Goal: Transaction & Acquisition: Download file/media

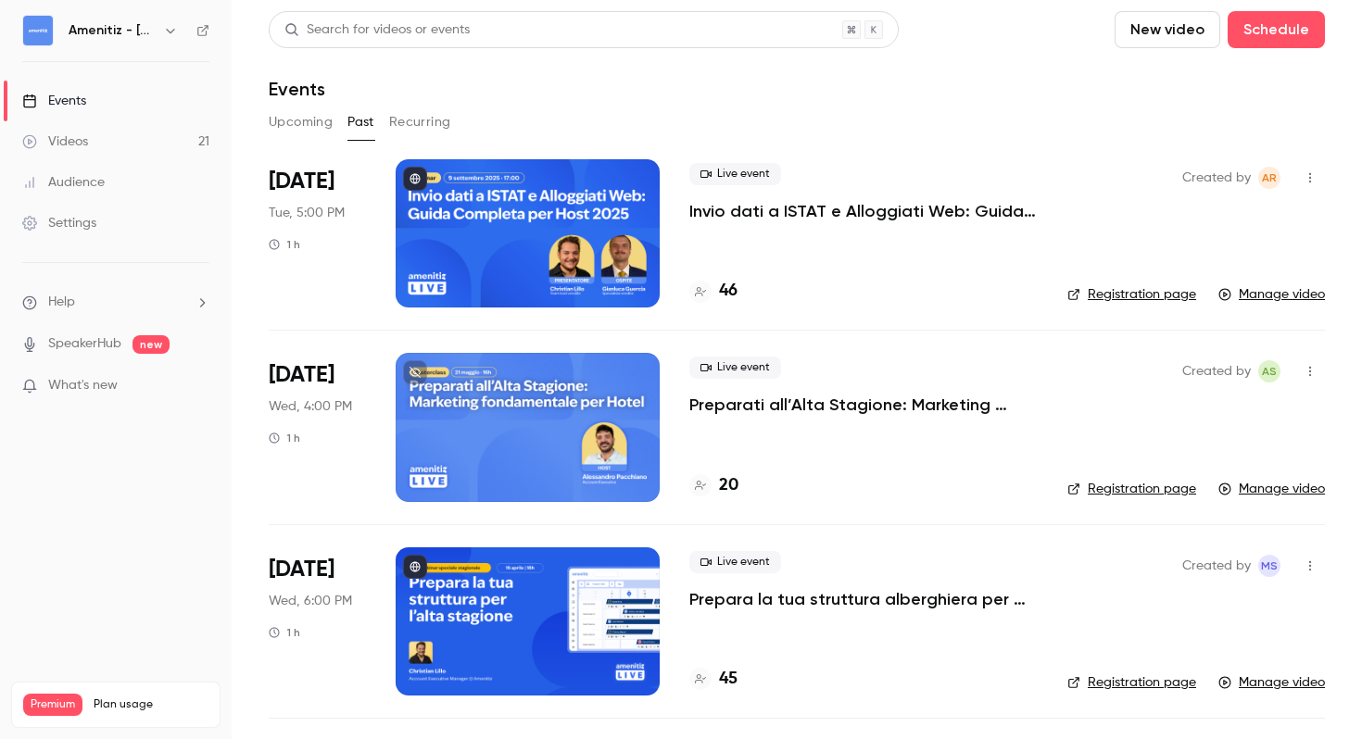
click at [290, 125] on button "Upcoming" at bounding box center [301, 122] width 64 height 30
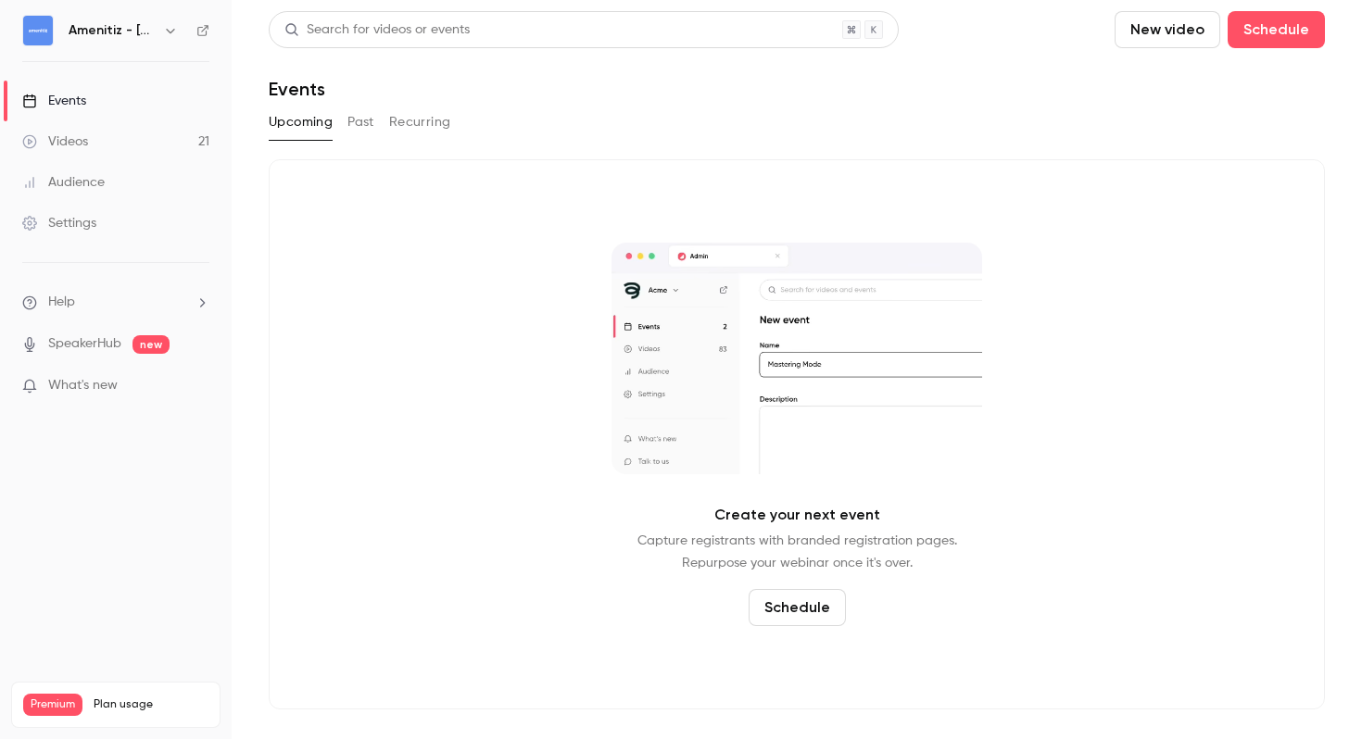
click at [372, 125] on button "Past" at bounding box center [360, 122] width 27 height 30
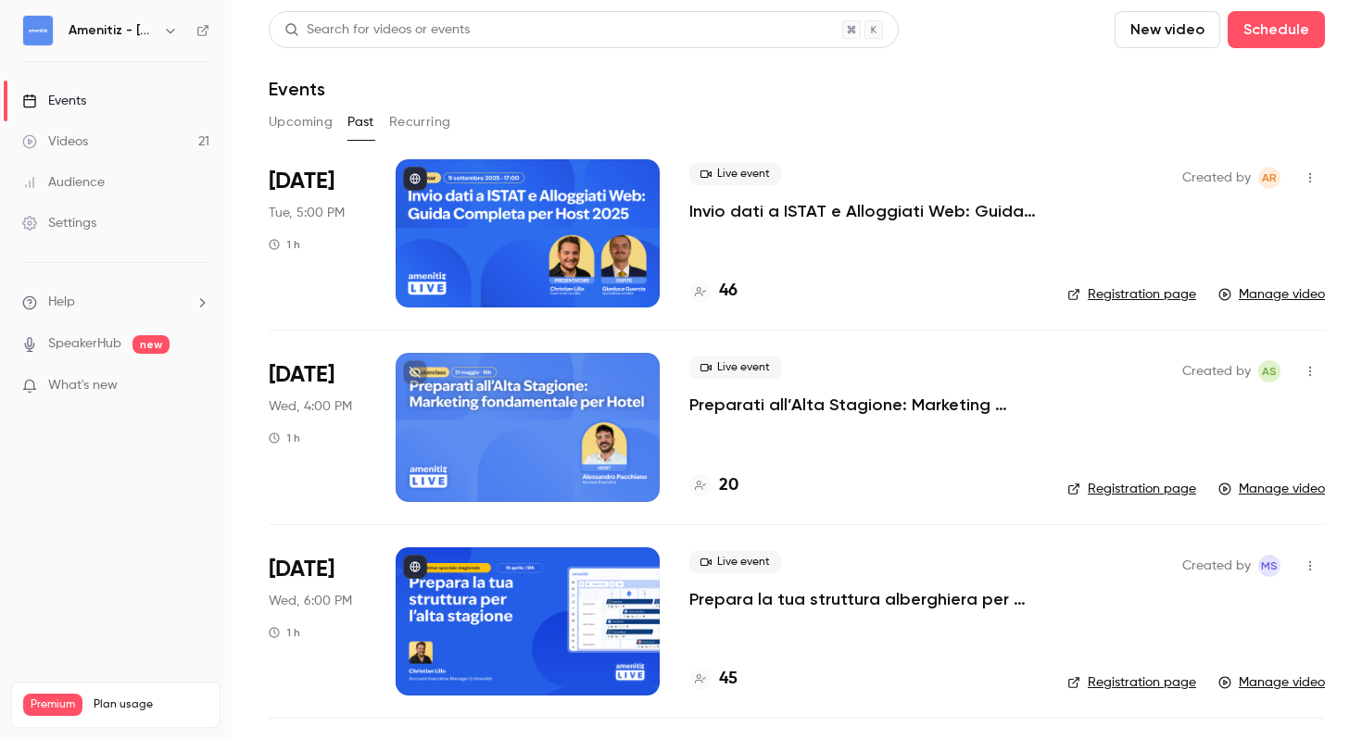
click at [921, 259] on div "Live event Invio dati a ISTAT e Alloggiati Web: Guida completa per host 2025 46" at bounding box center [863, 233] width 348 height 148
click at [904, 210] on p "Invio dati a ISTAT e Alloggiati Web: Guida completa per host 2025" at bounding box center [863, 211] width 348 height 22
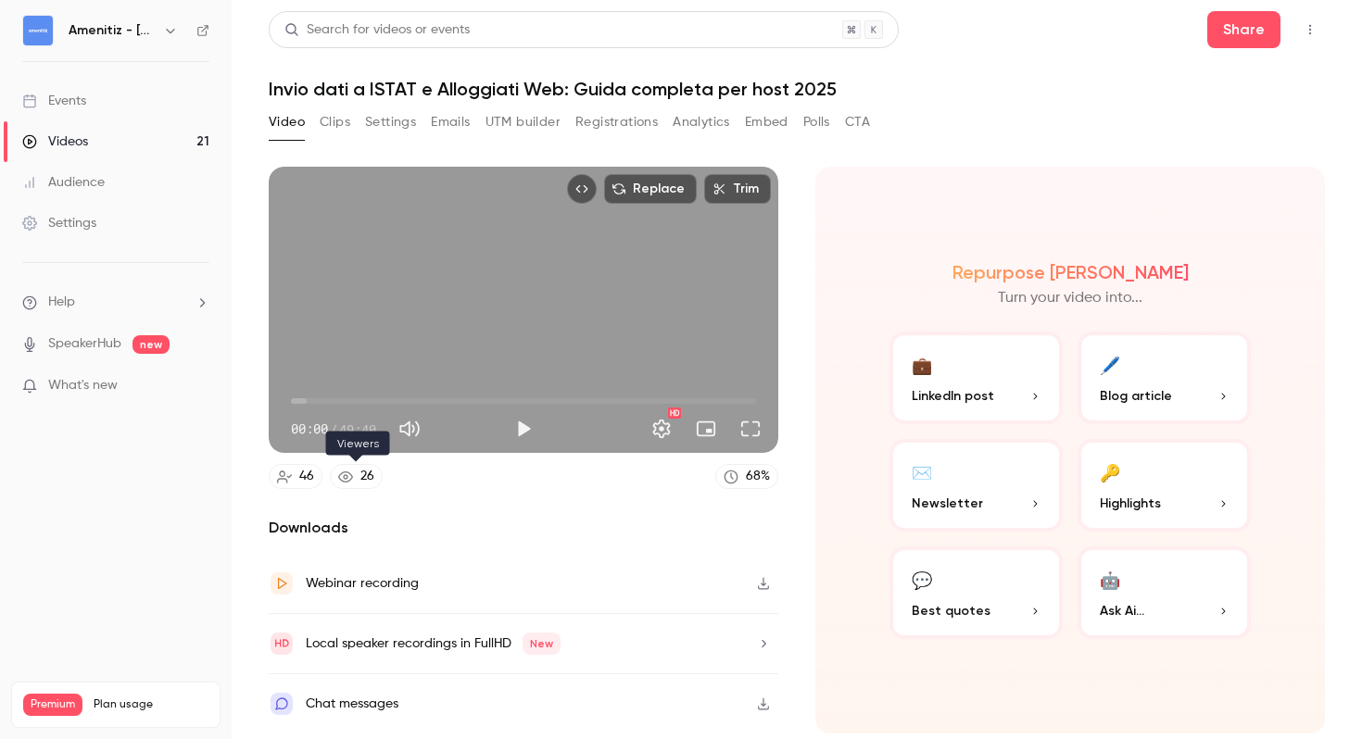
click at [365, 473] on div "26" at bounding box center [367, 476] width 14 height 19
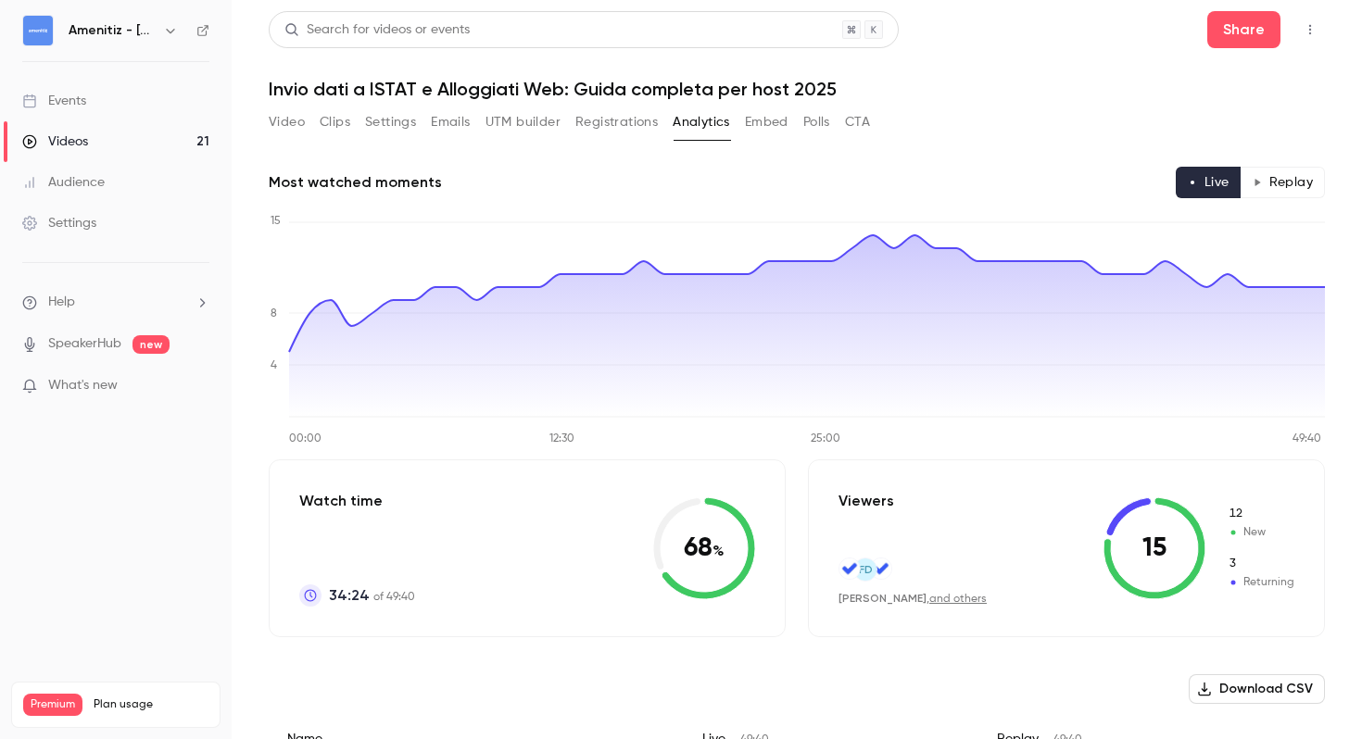
click at [177, 34] on icon "button" at bounding box center [170, 30] width 15 height 15
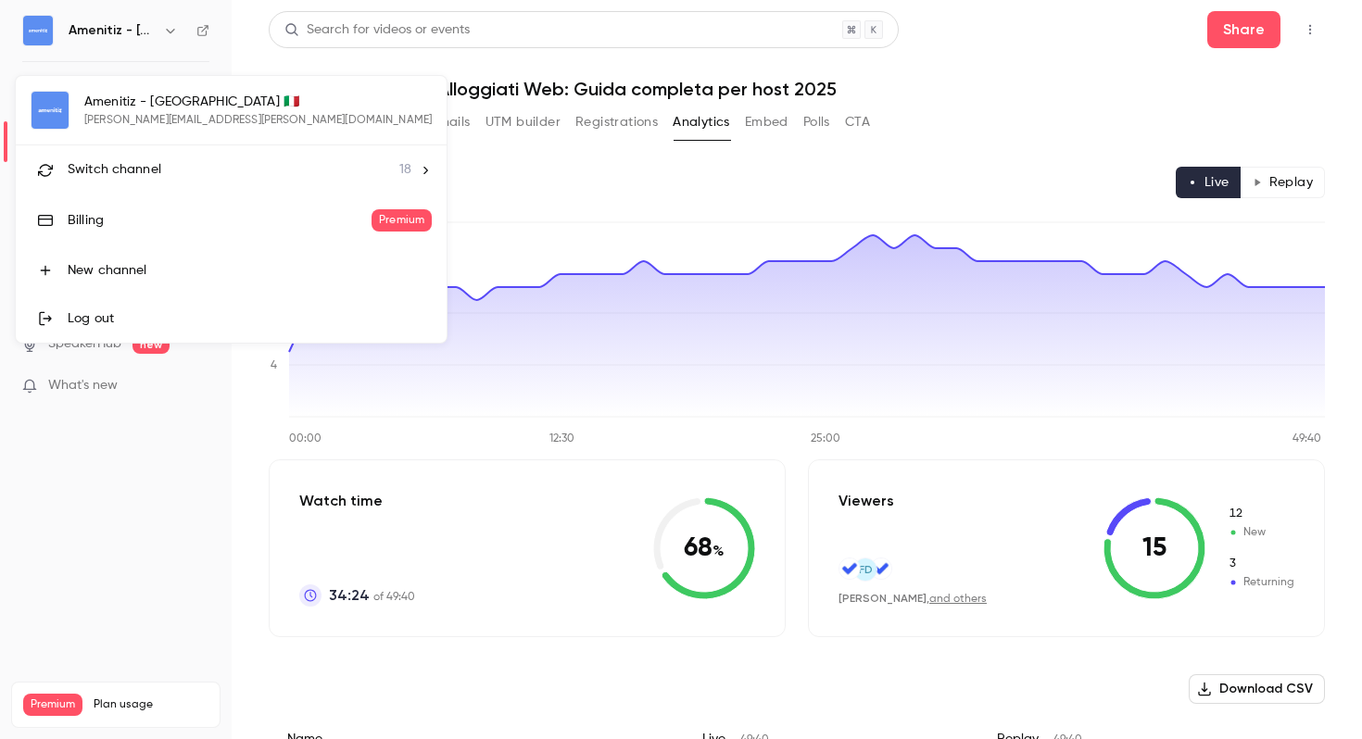
click at [274, 180] on li "Switch channel 18" at bounding box center [231, 169] width 431 height 49
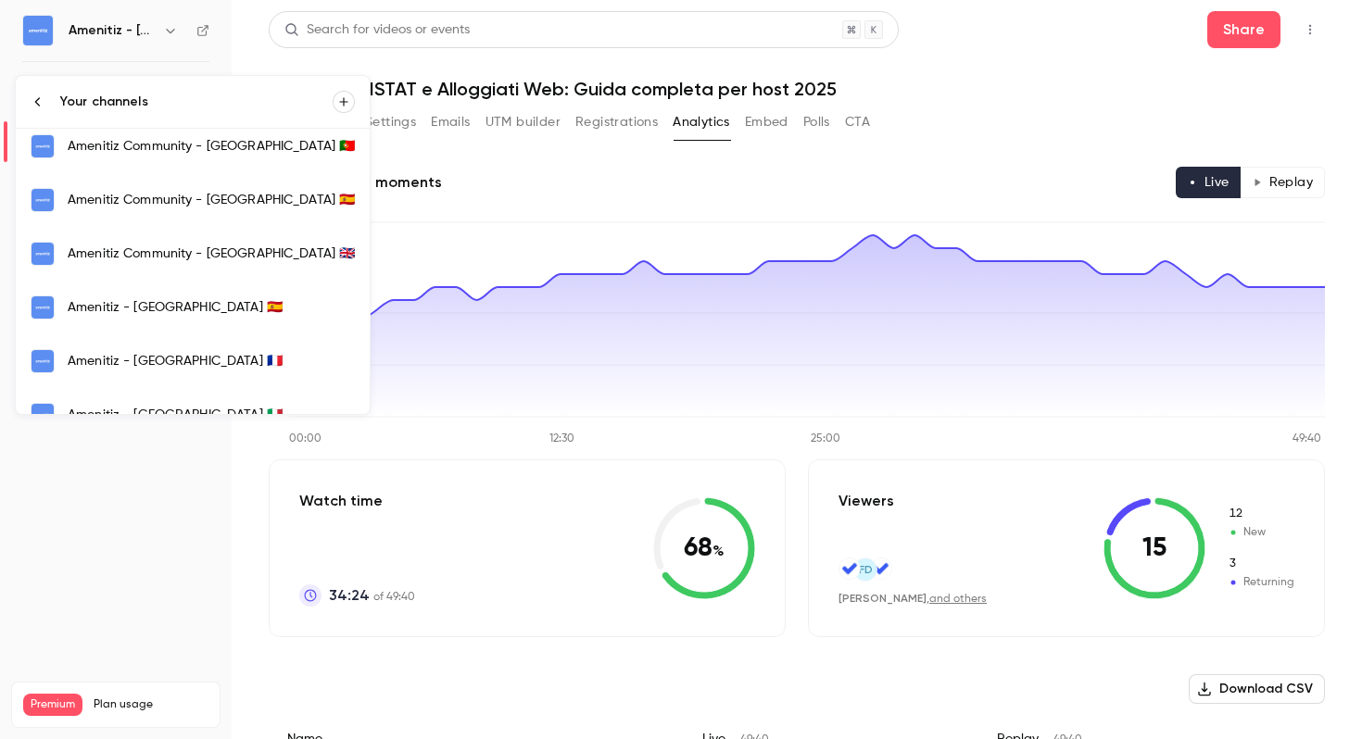
scroll to position [277, 0]
click at [255, 316] on div "Amenitiz - [GEOGRAPHIC_DATA] 🇪🇸" at bounding box center [211, 308] width 287 height 19
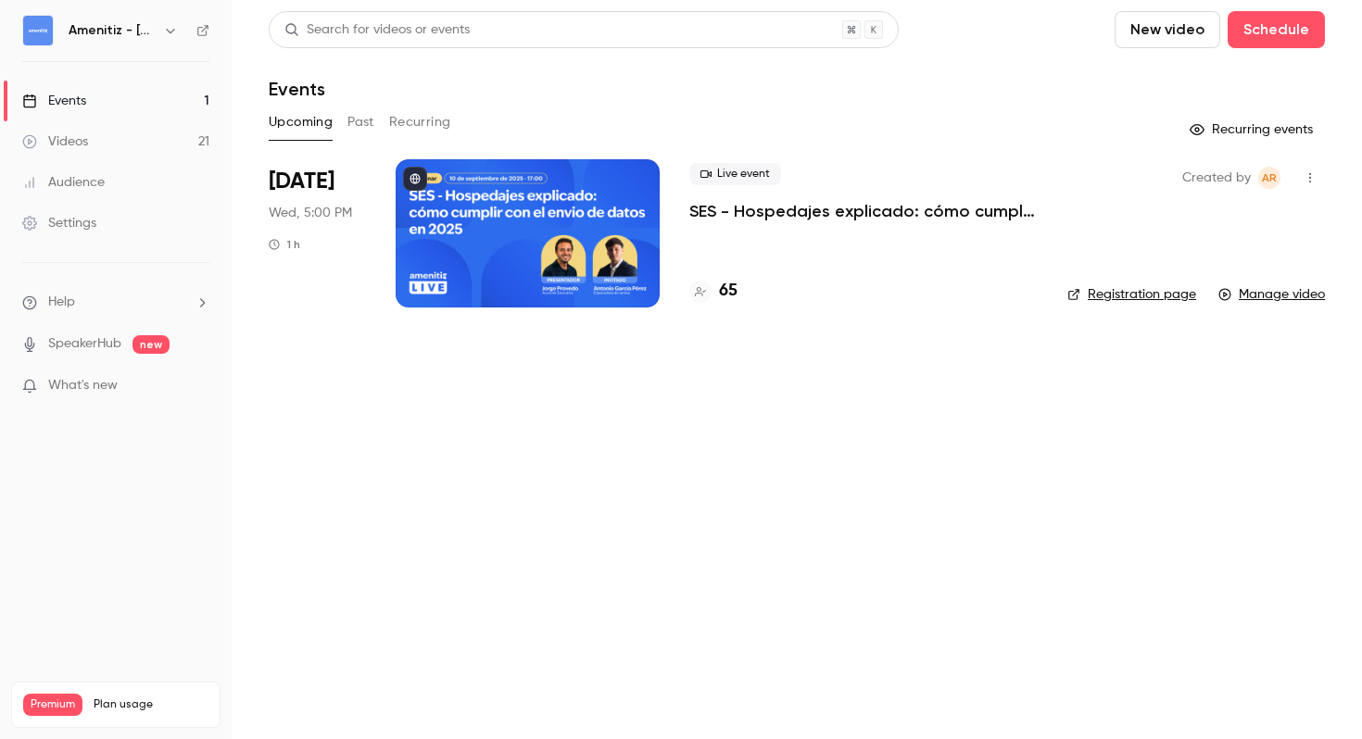
click at [585, 228] on div at bounding box center [528, 233] width 264 height 148
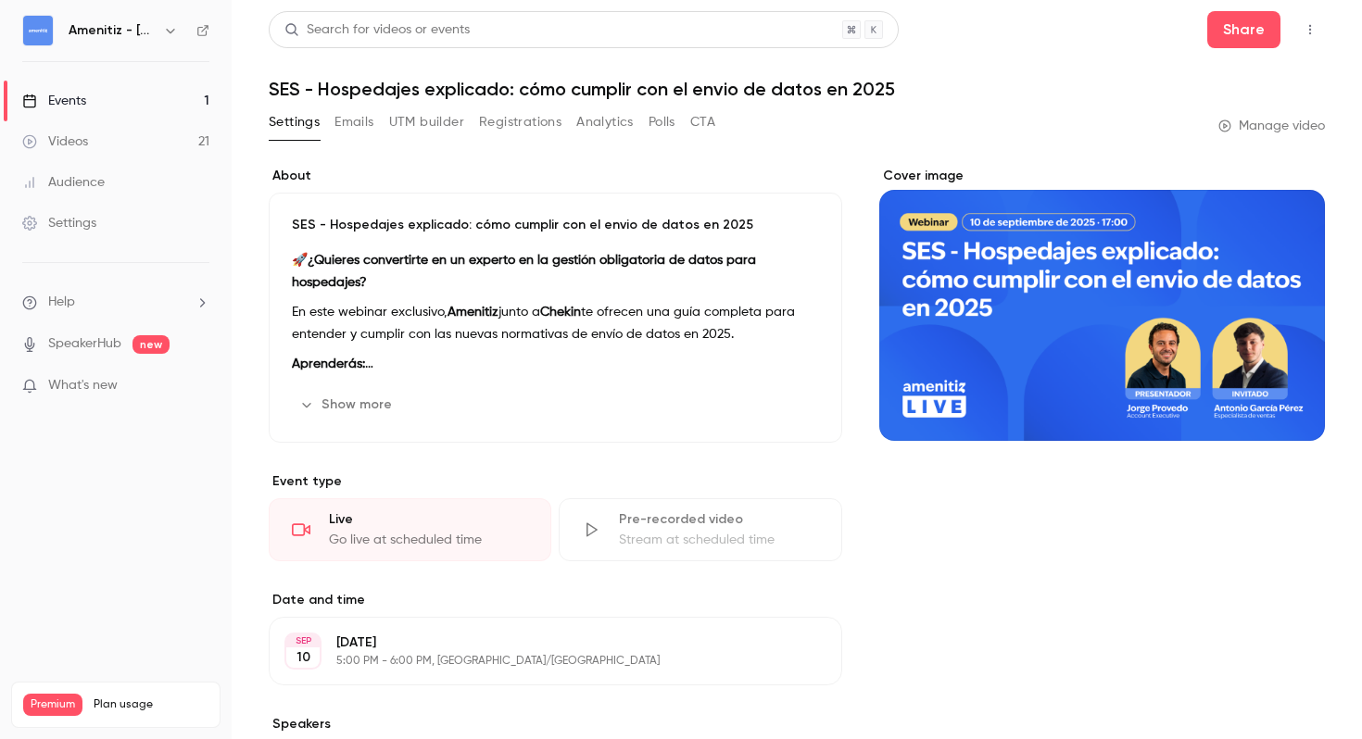
click at [521, 138] on div "Settings Emails UTM builder Registrations Analytics Polls CTA" at bounding box center [492, 125] width 447 height 37
click at [359, 125] on button "Emails" at bounding box center [353, 122] width 39 height 30
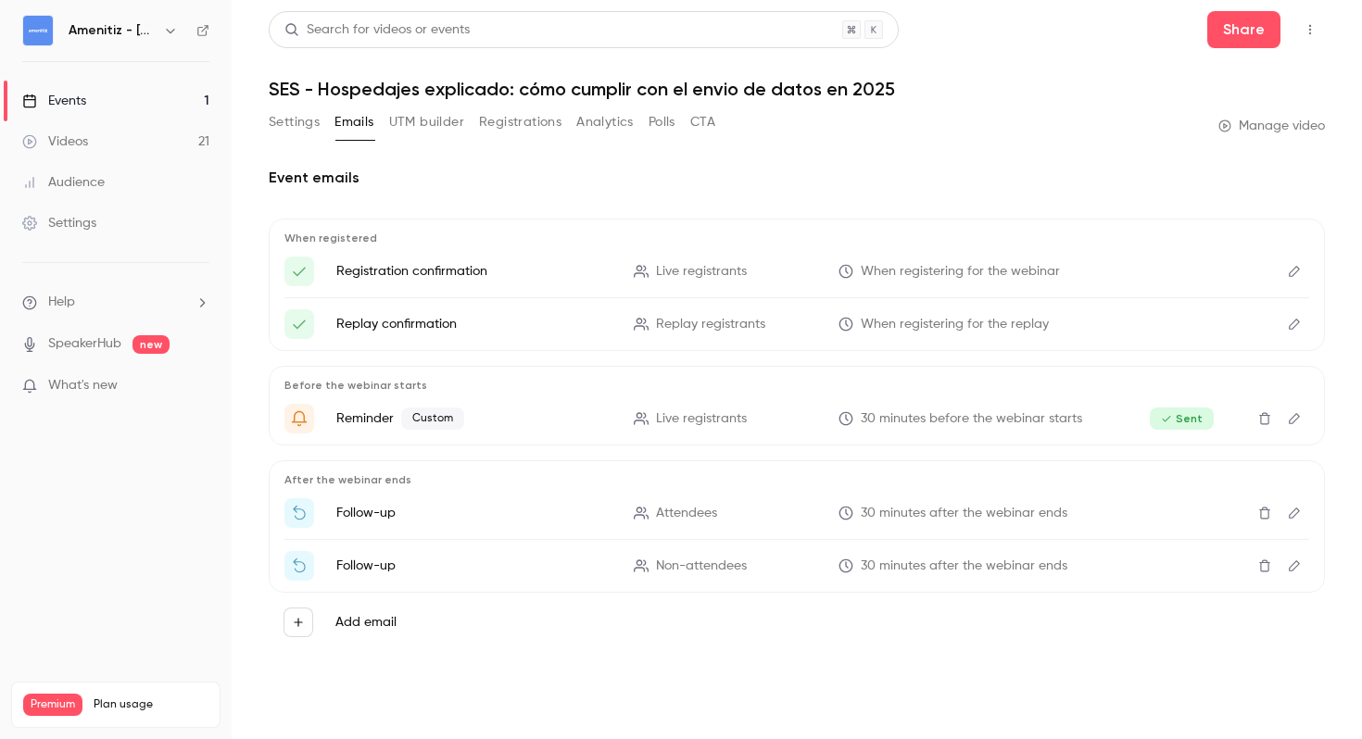
click at [447, 126] on button "UTM builder" at bounding box center [426, 122] width 75 height 30
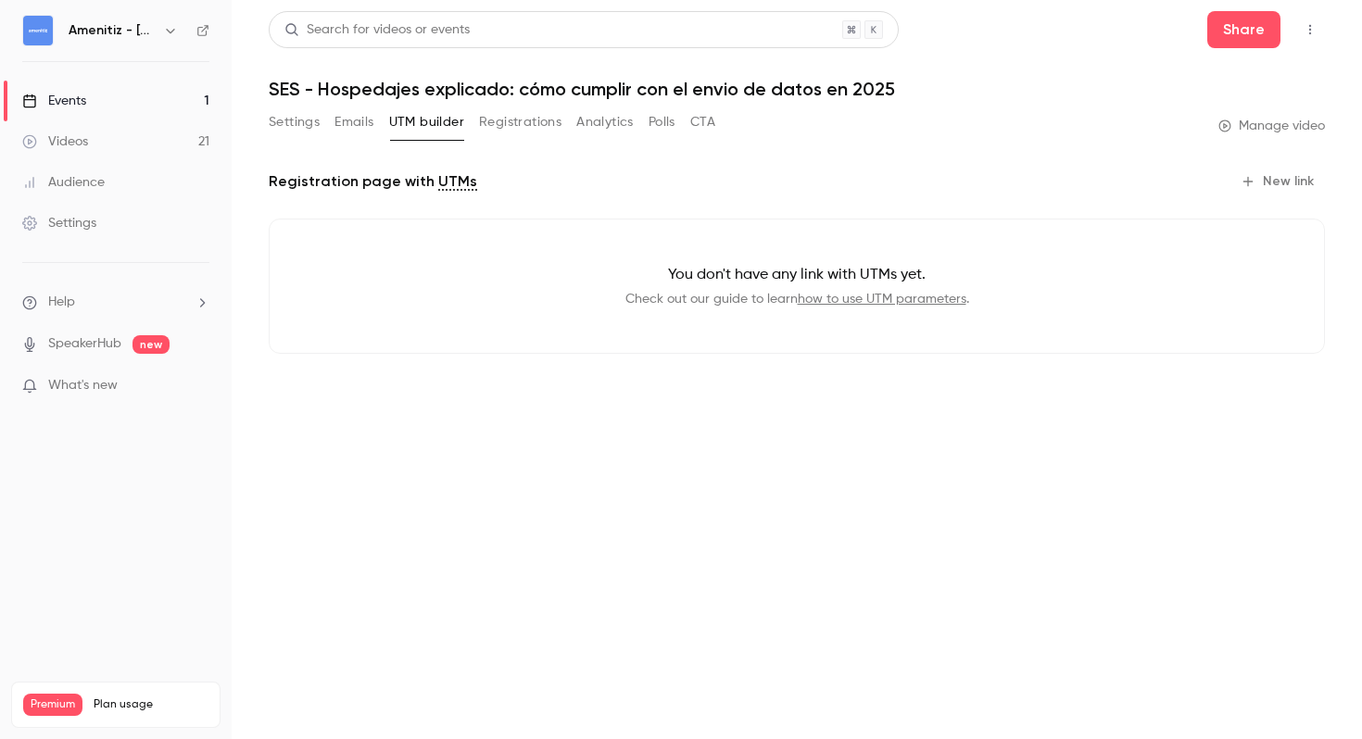
click at [529, 126] on button "Registrations" at bounding box center [520, 122] width 82 height 30
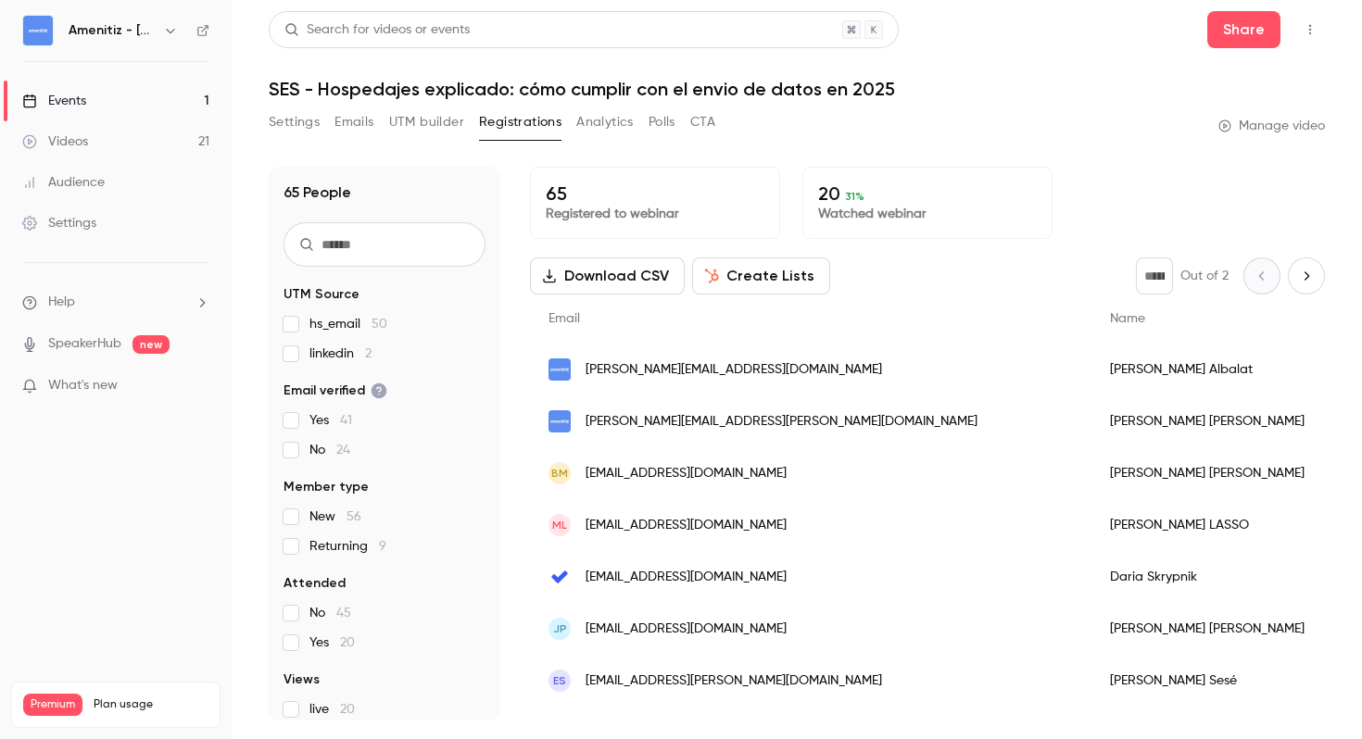
click at [617, 112] on button "Analytics" at bounding box center [604, 122] width 57 height 30
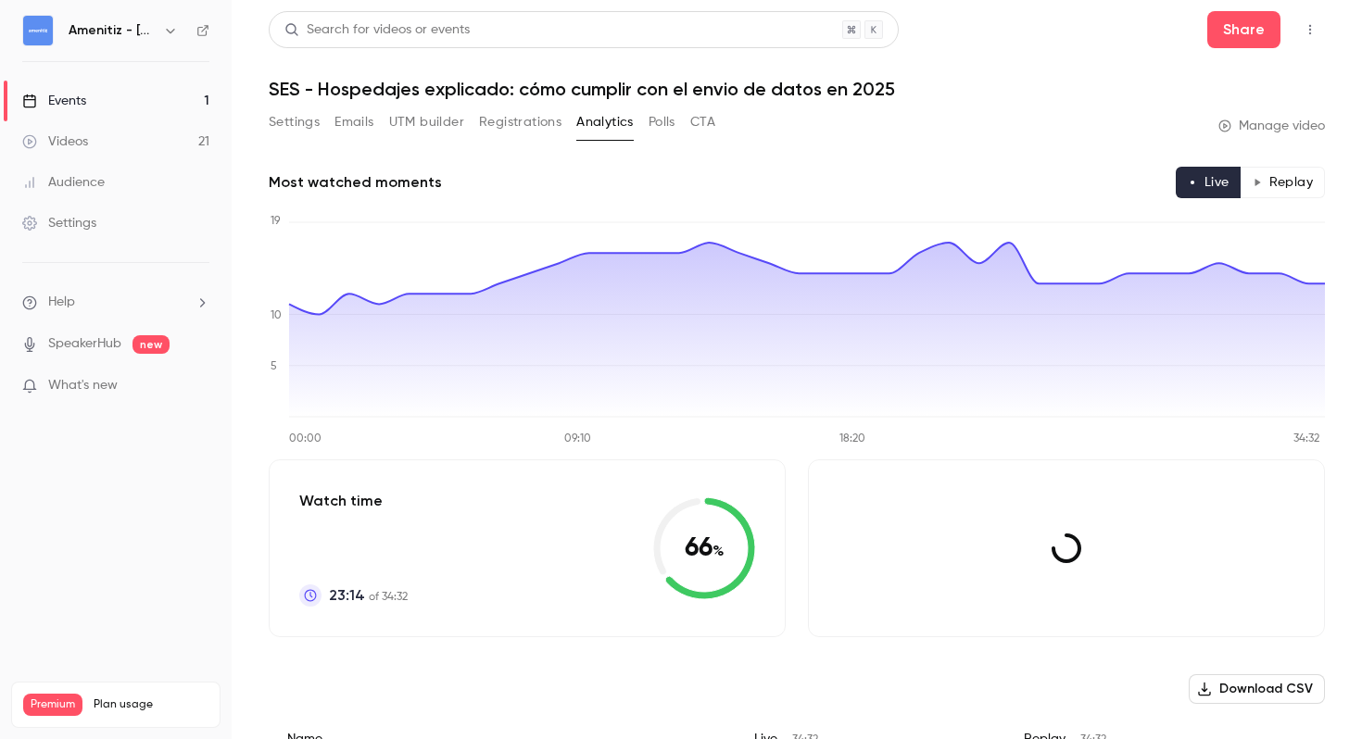
click at [531, 118] on button "Registrations" at bounding box center [520, 122] width 82 height 30
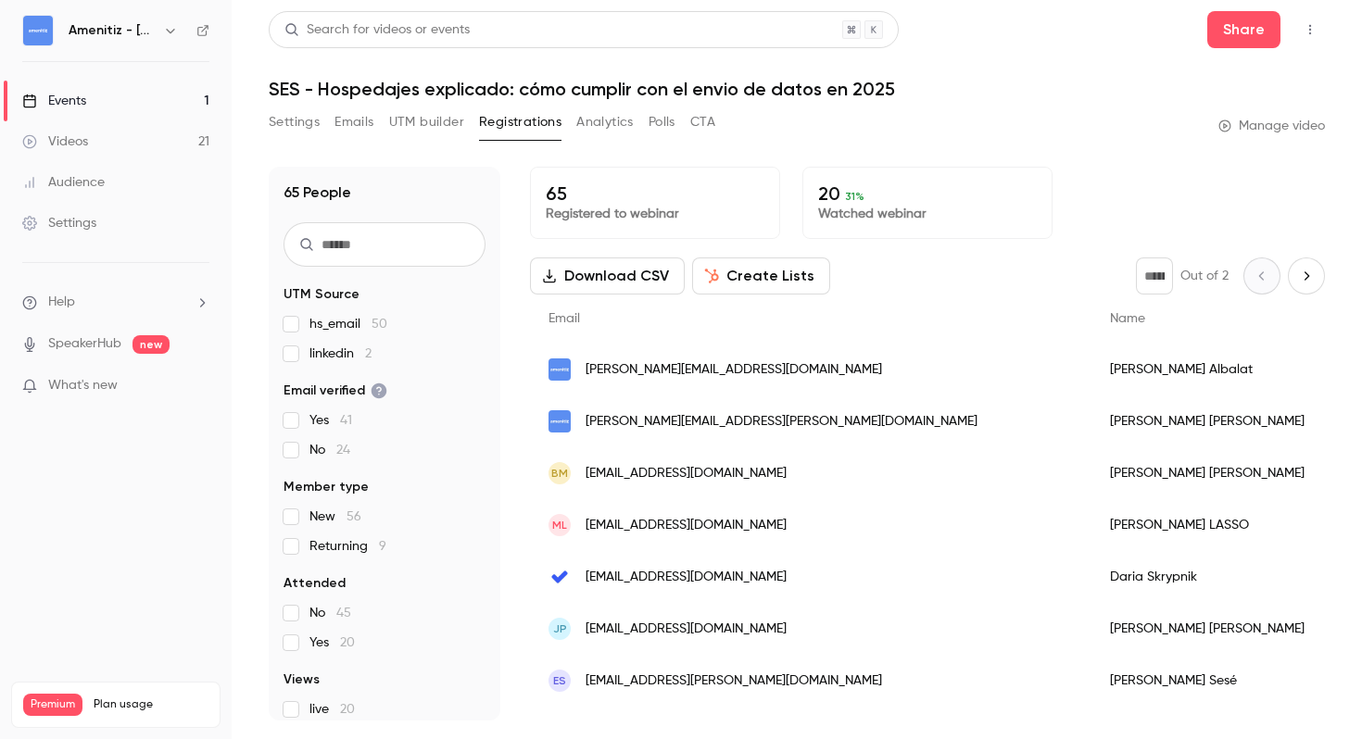
click at [294, 128] on button "Settings" at bounding box center [294, 122] width 51 height 30
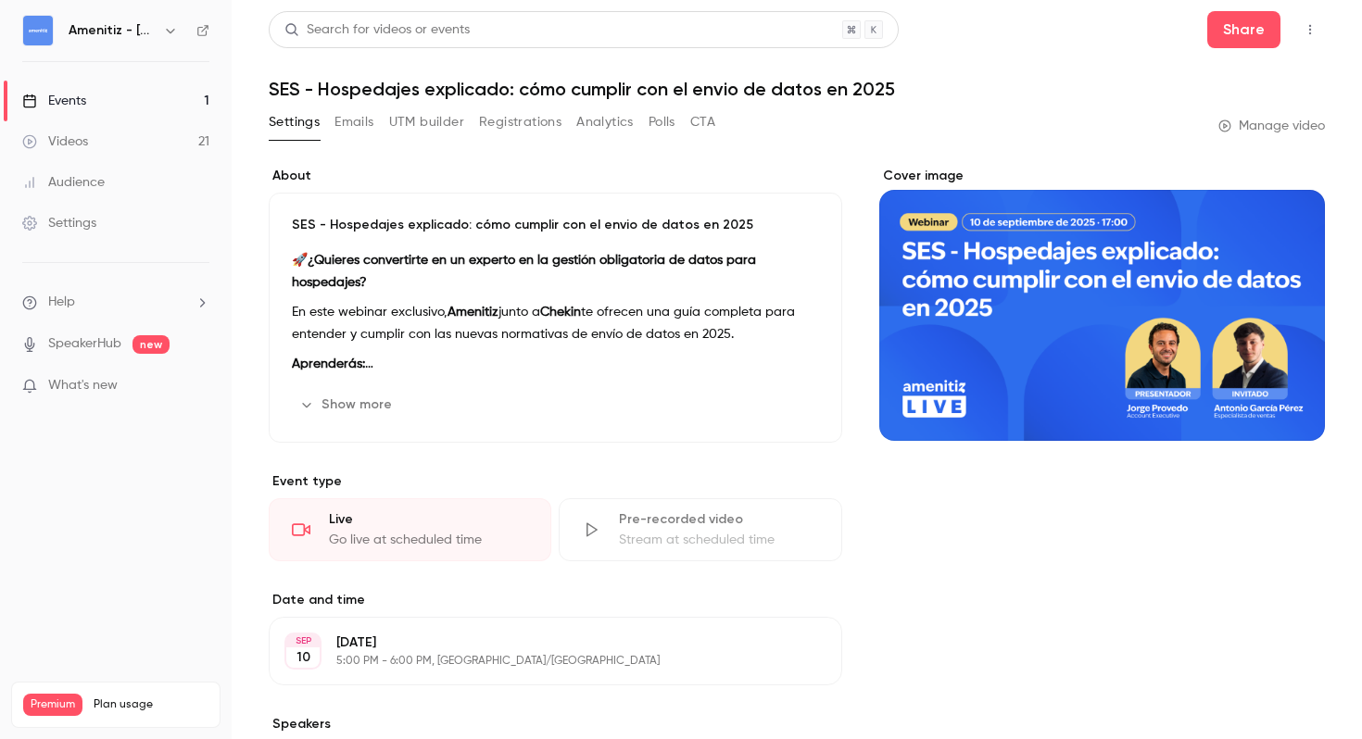
click at [524, 132] on button "Registrations" at bounding box center [520, 122] width 82 height 30
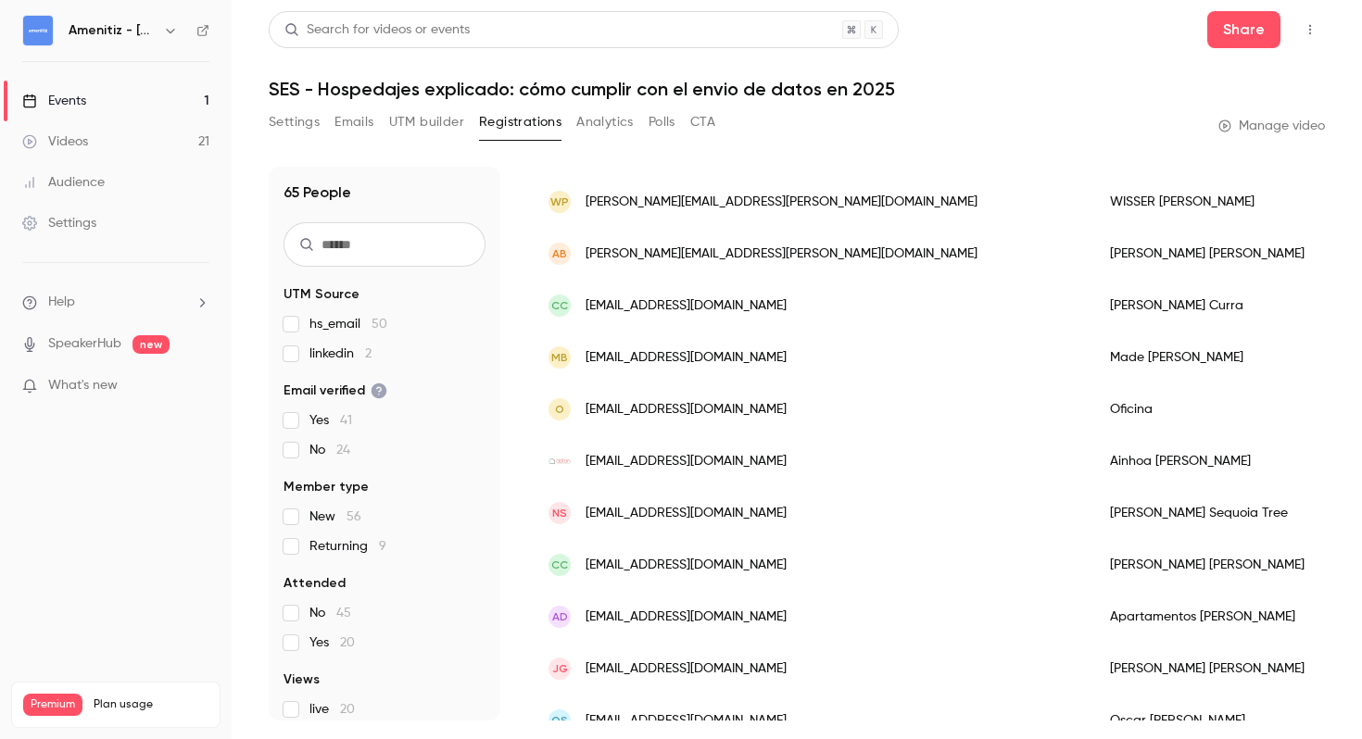
scroll to position [2217, 0]
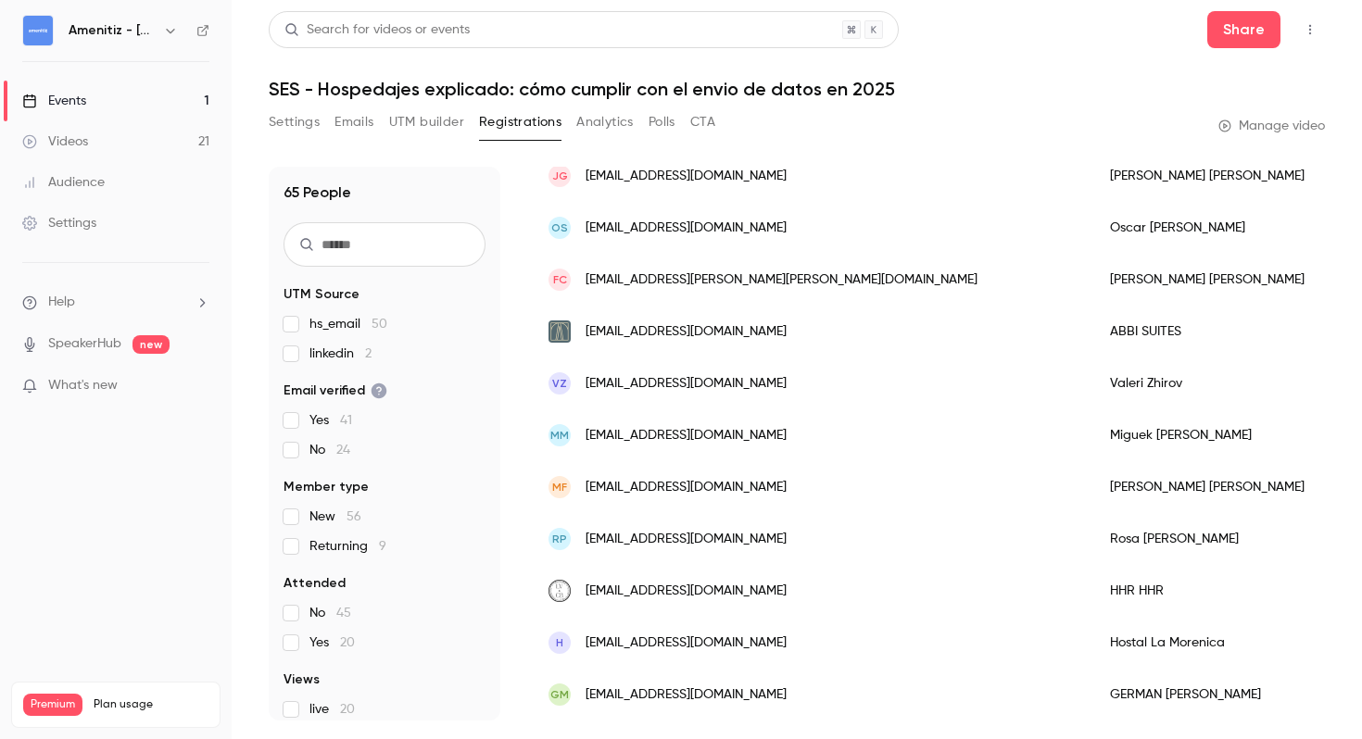
click at [588, 129] on button "Analytics" at bounding box center [604, 122] width 57 height 30
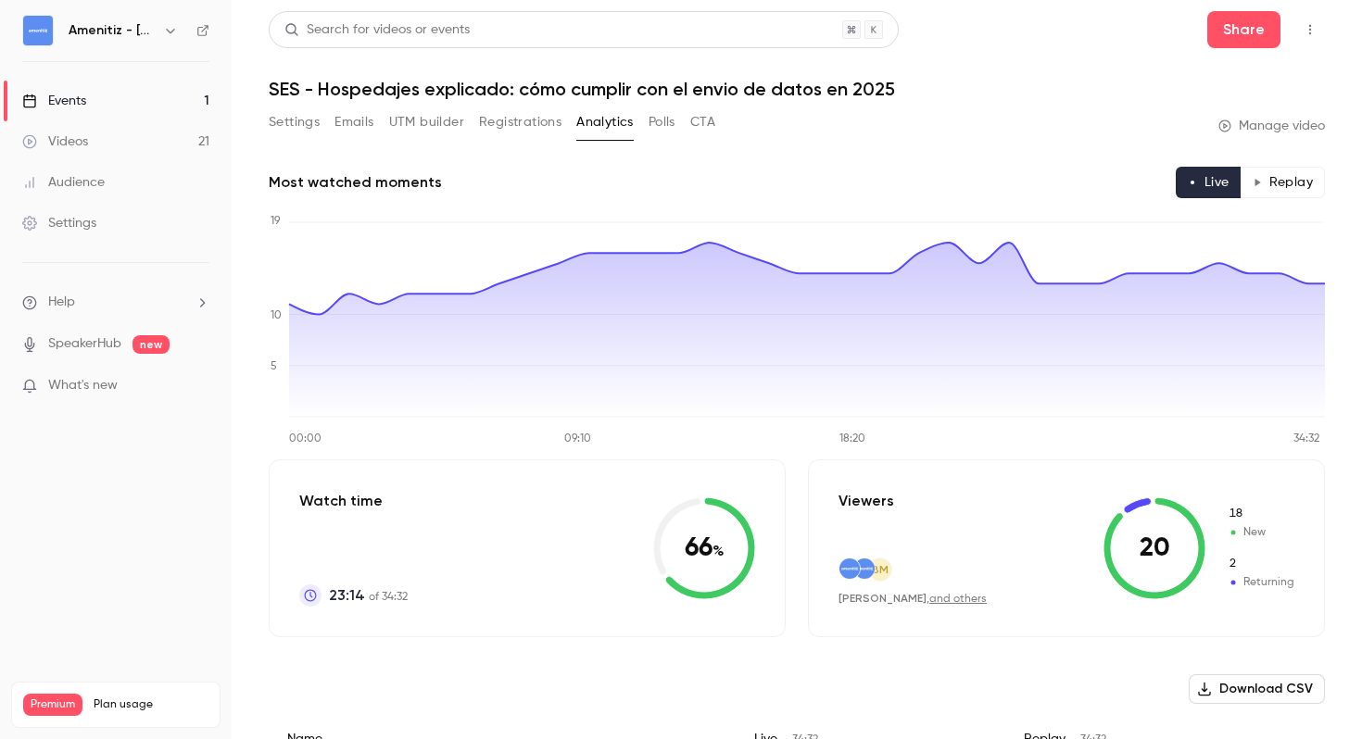
click at [669, 128] on button "Polls" at bounding box center [662, 122] width 27 height 30
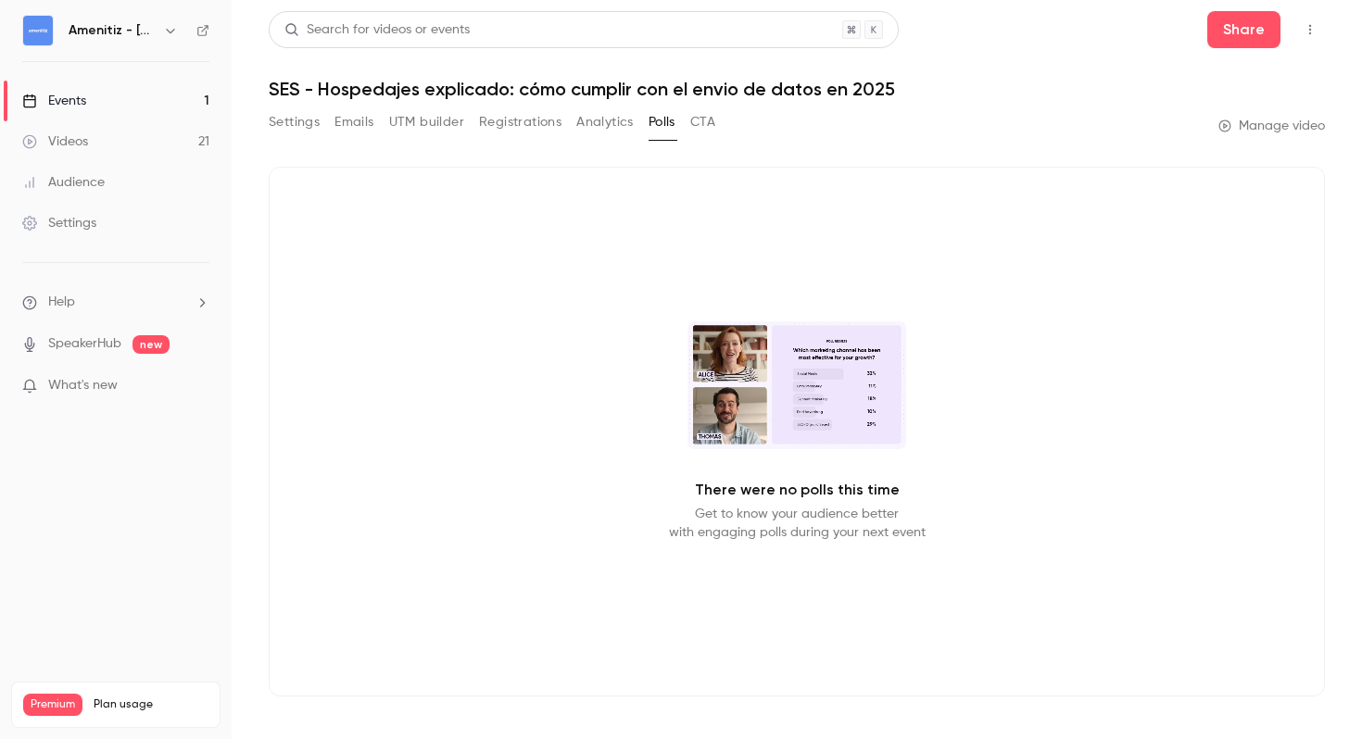
click at [719, 128] on div "Settings Emails UTM builder Registrations Analytics Polls CTA Manage video" at bounding box center [797, 125] width 1056 height 37
click at [708, 122] on button "CTA" at bounding box center [702, 122] width 25 height 30
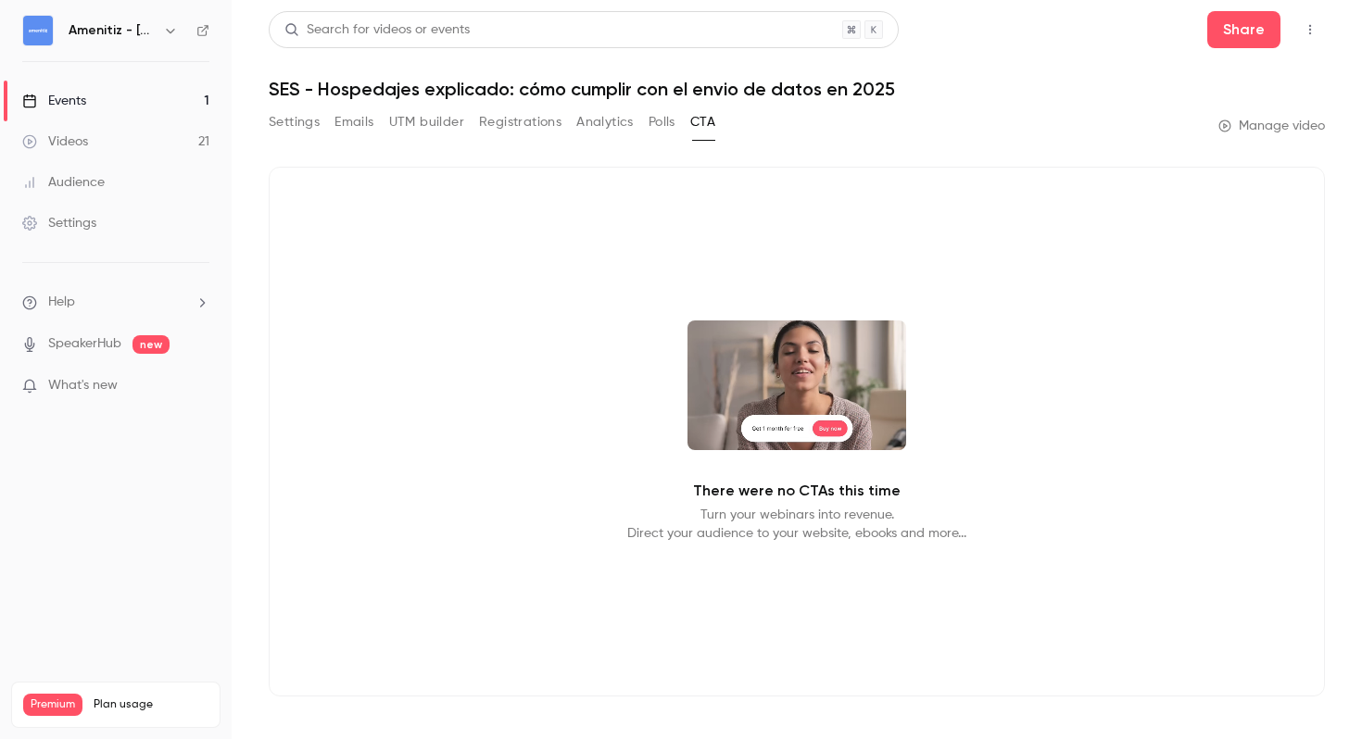
click at [599, 122] on button "Analytics" at bounding box center [604, 122] width 57 height 30
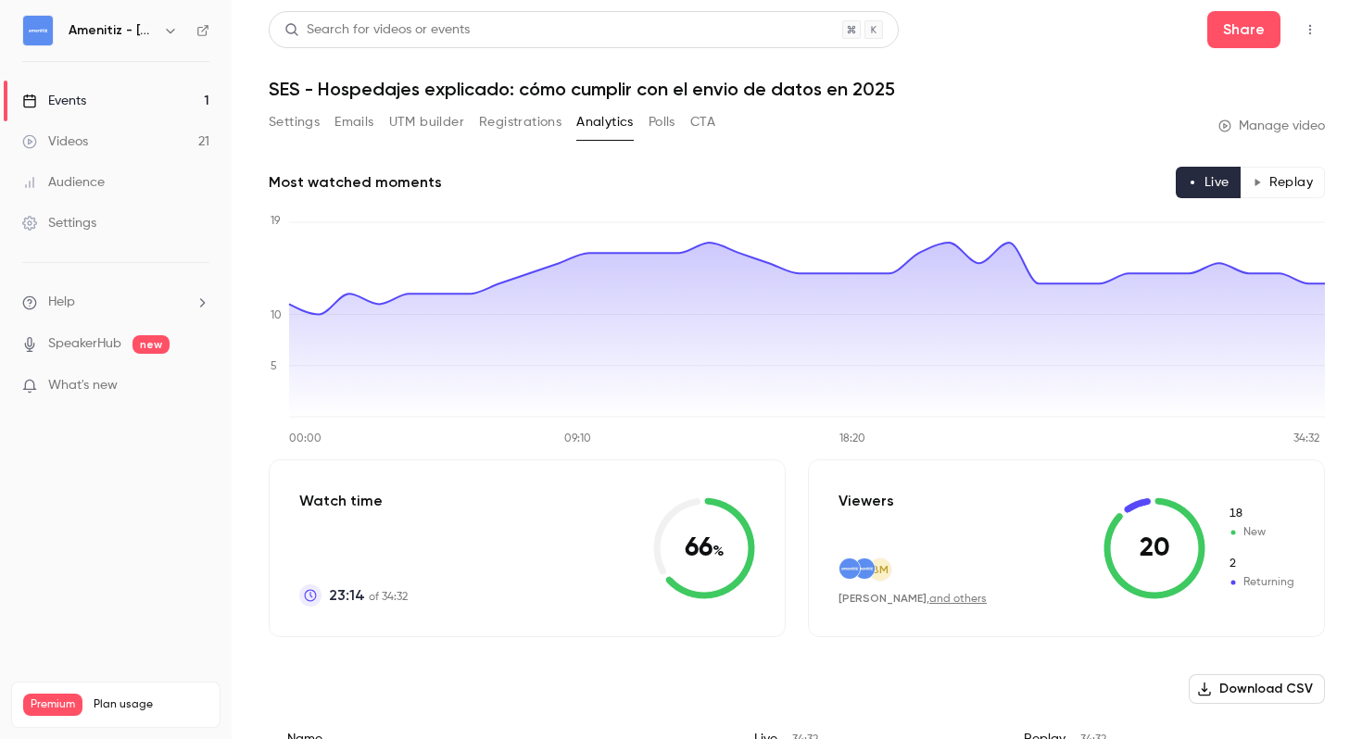
click at [288, 123] on button "Settings" at bounding box center [294, 122] width 51 height 30
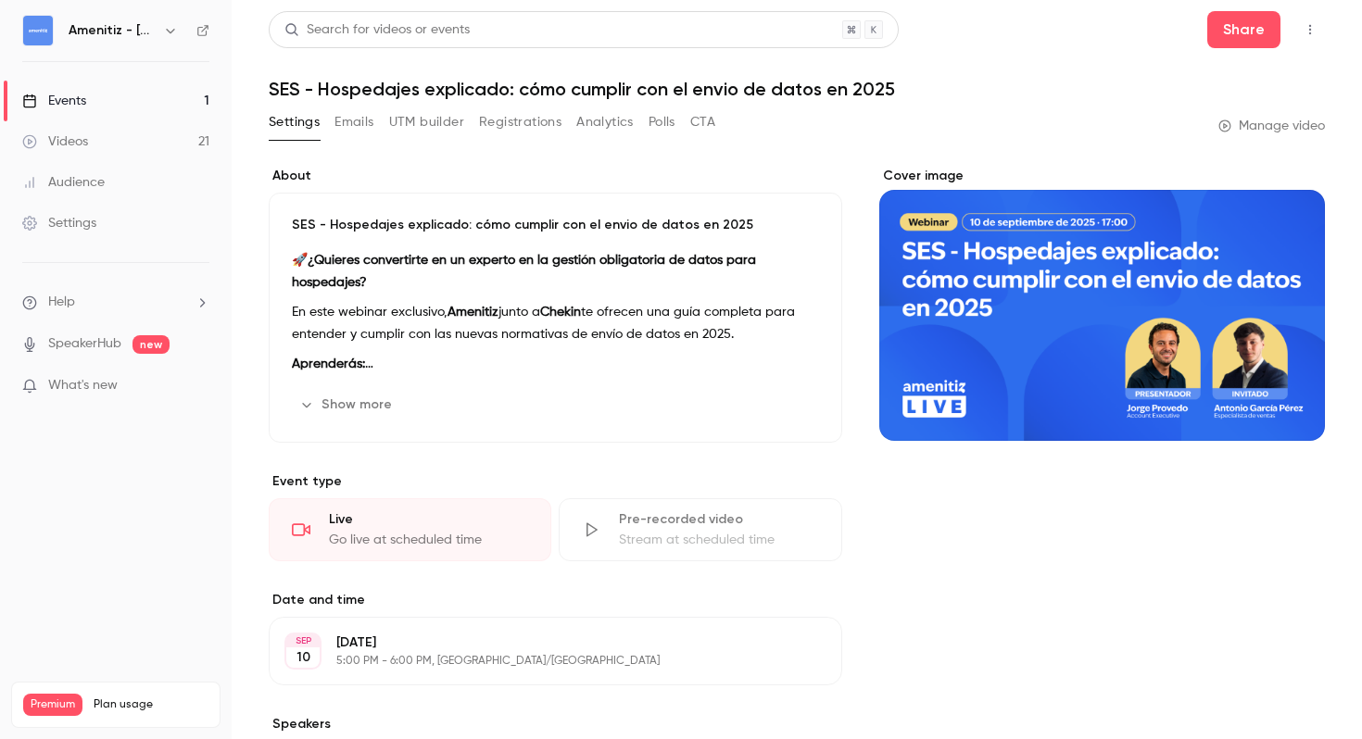
click at [140, 99] on link "Events 1" at bounding box center [116, 101] width 232 height 41
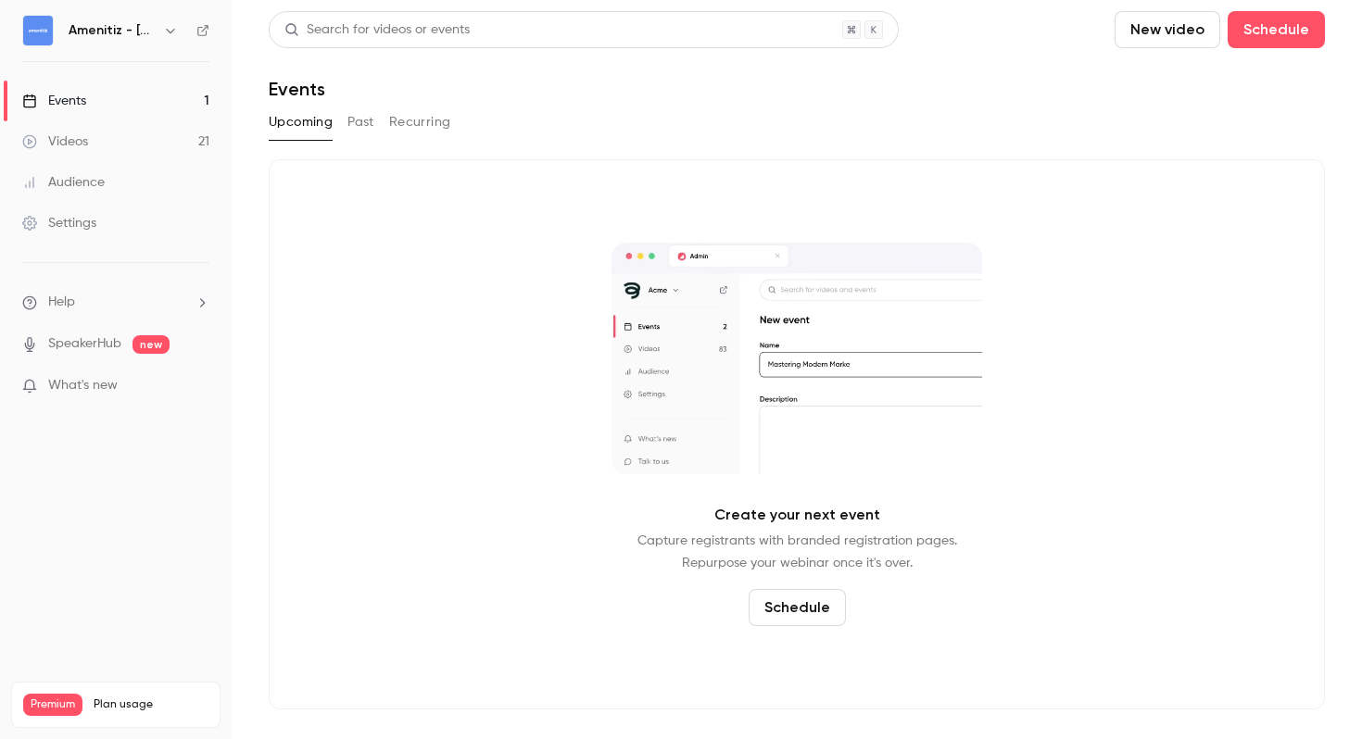
click at [354, 125] on button "Past" at bounding box center [360, 122] width 27 height 30
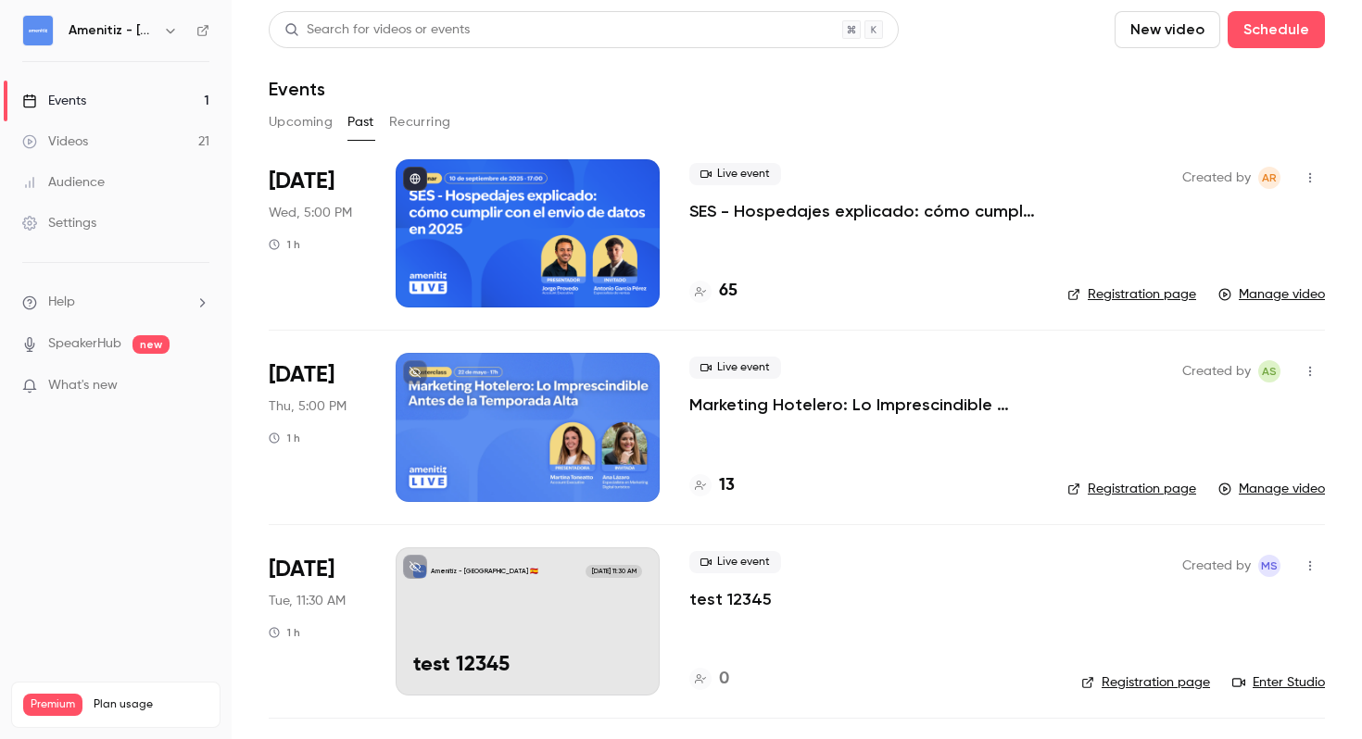
click at [844, 217] on p "SES - Hospedajes explicado: cómo cumplir con el envio de datos en 2025" at bounding box center [863, 211] width 348 height 22
click at [1305, 178] on icon "button" at bounding box center [1310, 177] width 15 height 13
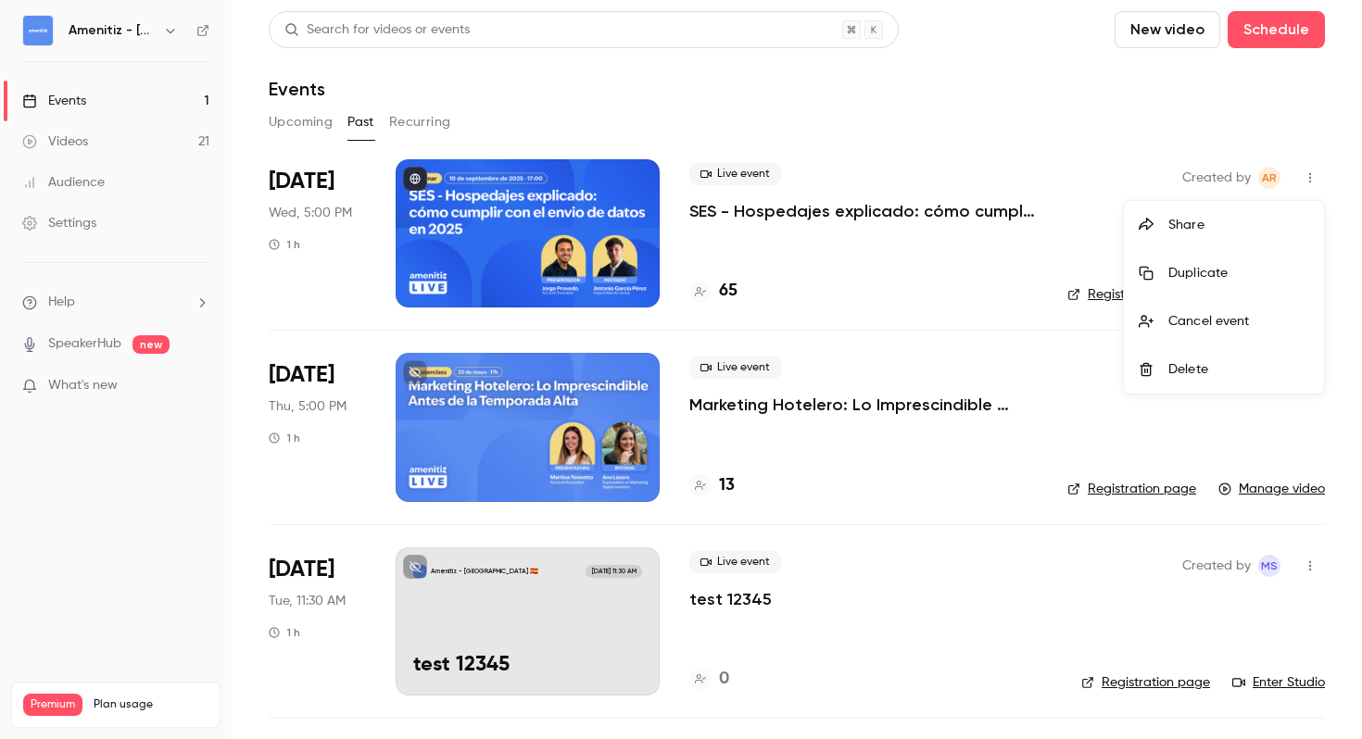
click at [906, 253] on div at bounding box center [681, 369] width 1362 height 739
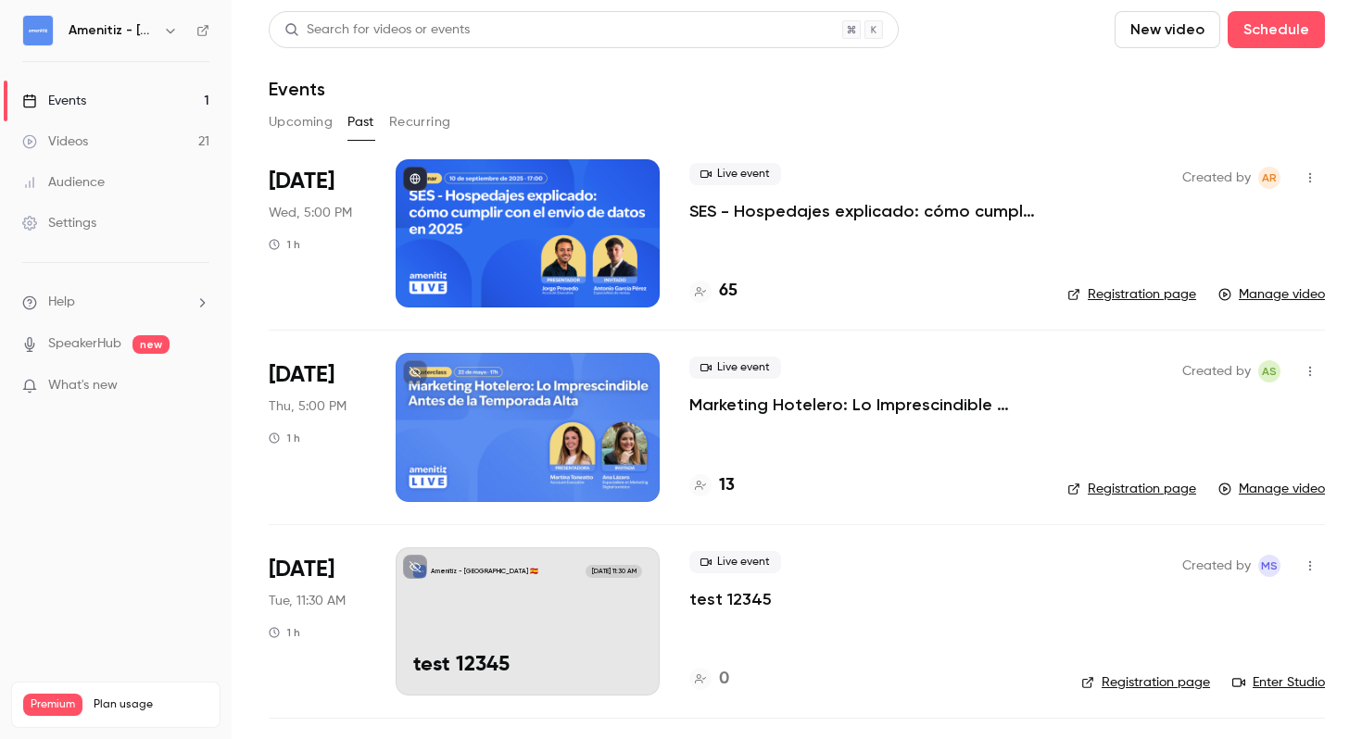
click at [898, 212] on p "SES - Hospedajes explicado: cómo cumplir con el envio de datos en 2025" at bounding box center [863, 211] width 348 height 22
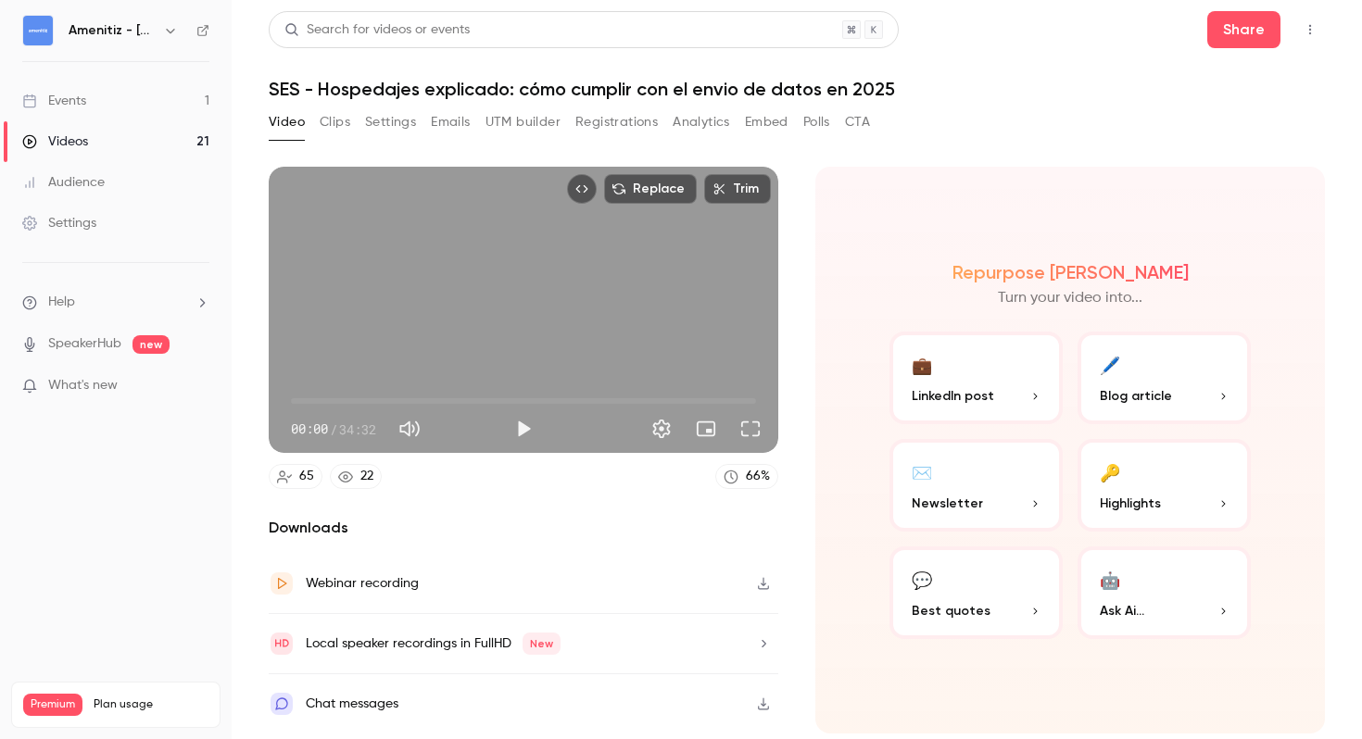
click at [1311, 29] on icon "Top Bar Actions" at bounding box center [1310, 29] width 15 height 13
click at [1016, 82] on div at bounding box center [681, 369] width 1362 height 739
click at [772, 591] on button "button" at bounding box center [764, 584] width 30 height 30
click at [622, 116] on button "Registrations" at bounding box center [616, 122] width 82 height 30
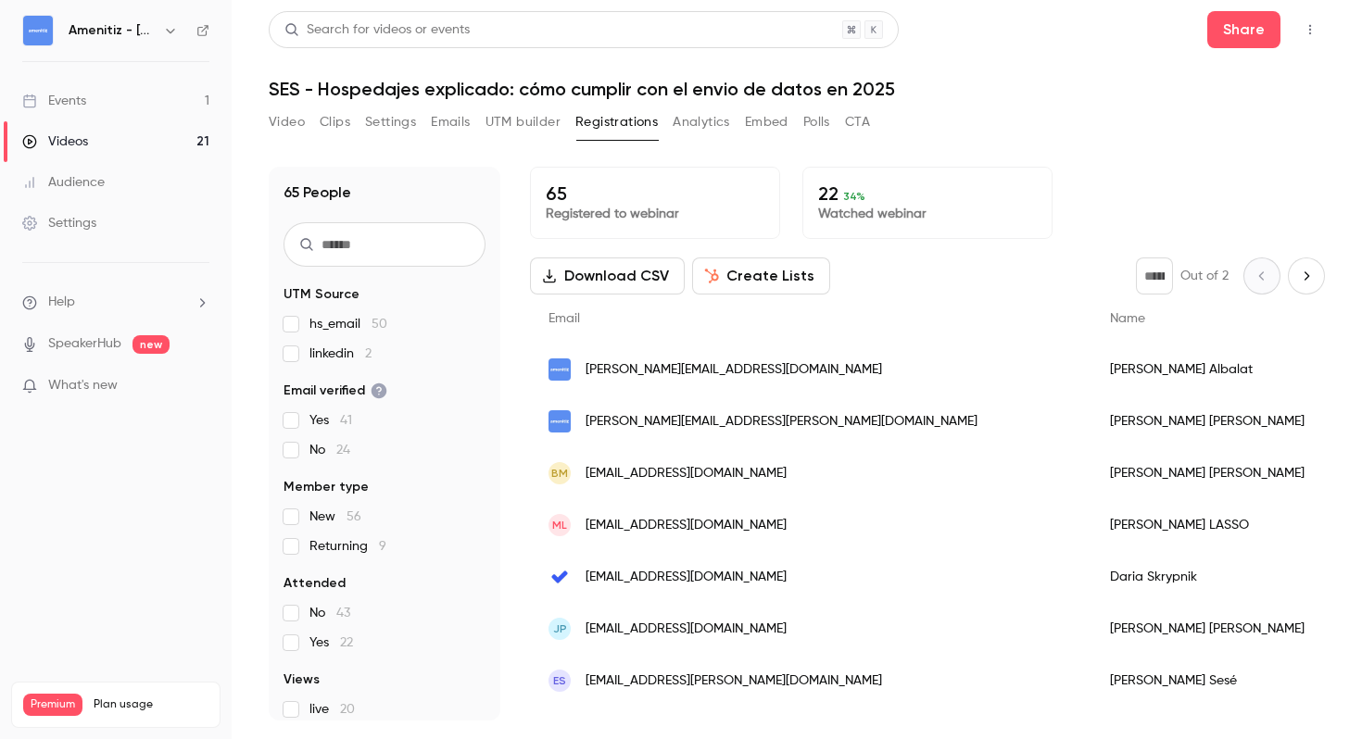
click at [611, 267] on button "Download CSV" at bounding box center [607, 276] width 155 height 37
